Goal: Task Accomplishment & Management: Complete application form

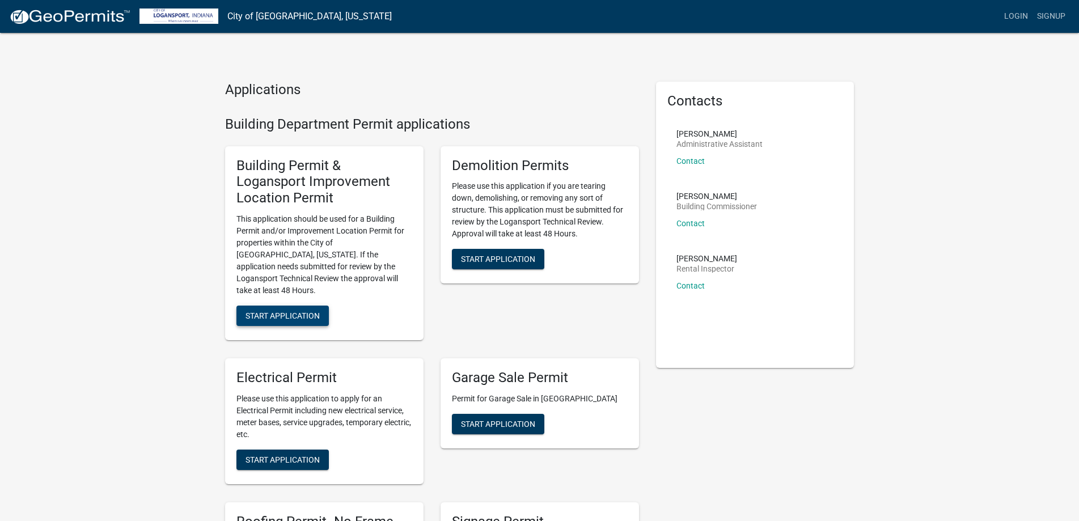
click at [304, 311] on span "Start Application" at bounding box center [282, 315] width 74 height 9
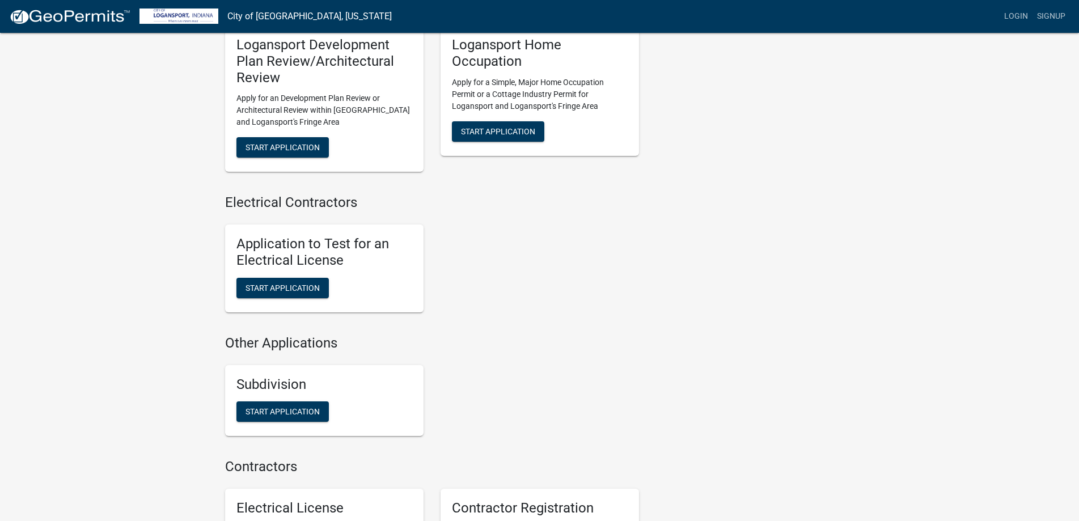
scroll to position [600, 0]
